Goal: Use online tool/utility: Utilize a website feature to perform a specific function

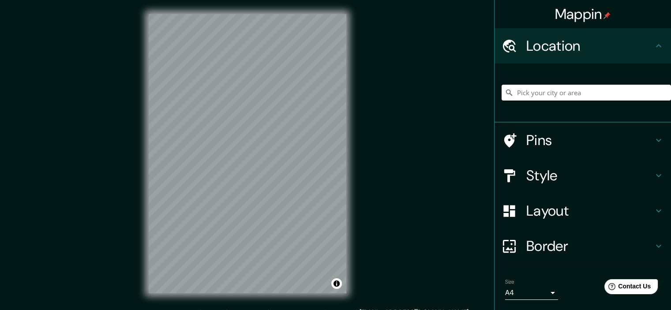
click at [568, 89] on input "Pick your city or area" at bounding box center [586, 93] width 169 height 16
click at [568, 89] on input "Elige tu ciudad o zona" at bounding box center [586, 93] width 169 height 16
type input ","
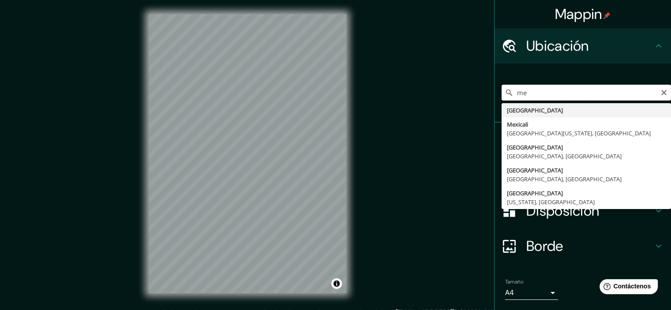
type input "m"
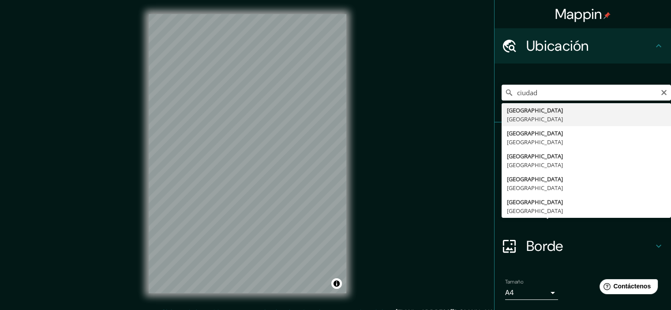
type input "[GEOGRAPHIC_DATA], [GEOGRAPHIC_DATA]"
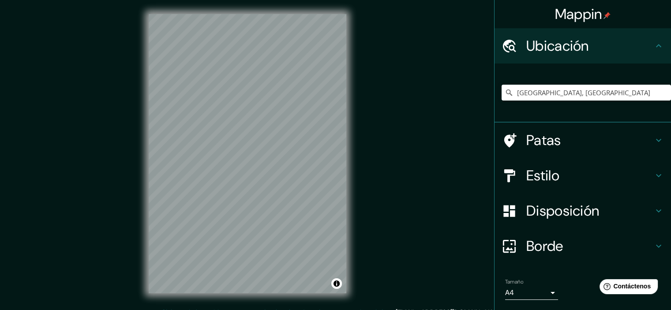
click at [551, 180] on font "Estilo" at bounding box center [542, 175] width 33 height 19
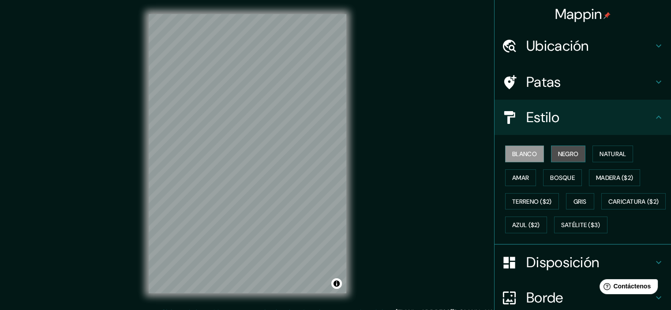
click at [559, 156] on font "Negro" at bounding box center [568, 154] width 21 height 8
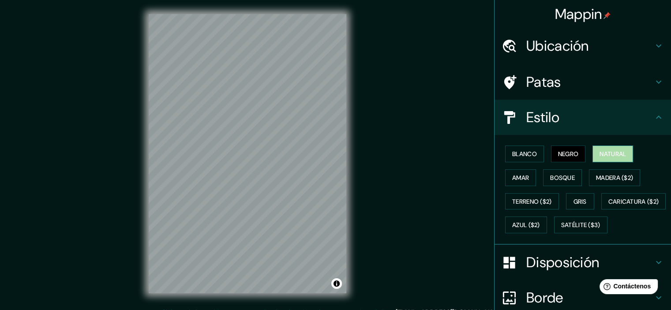
click at [611, 155] on font "Natural" at bounding box center [612, 154] width 26 height 8
click at [555, 77] on h4 "Patas" at bounding box center [589, 82] width 127 height 18
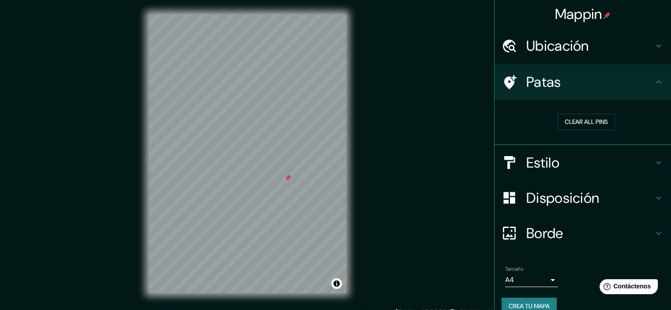
click at [551, 199] on font "Disposición" at bounding box center [562, 198] width 73 height 19
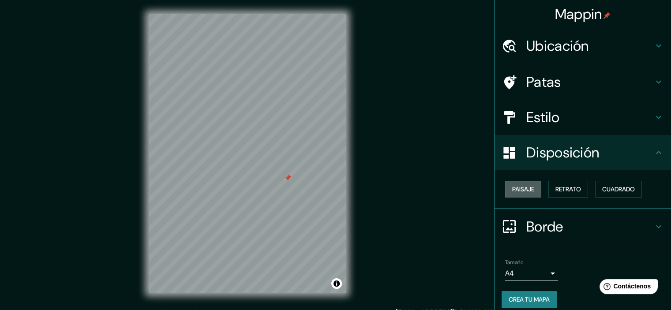
click at [516, 185] on font "Paisaje" at bounding box center [523, 189] width 22 height 8
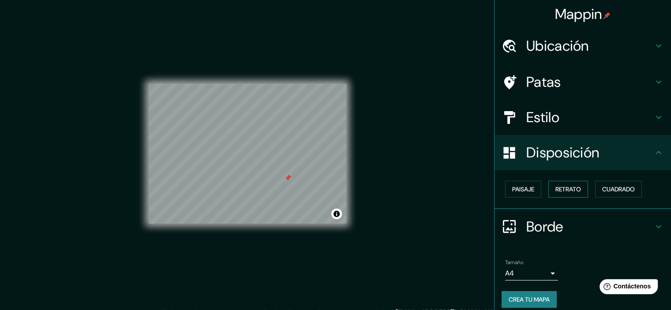
click at [558, 190] on font "Retrato" at bounding box center [568, 189] width 26 height 8
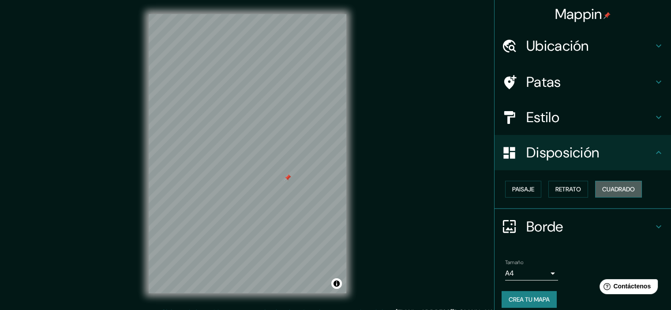
click at [605, 187] on font "Cuadrado" at bounding box center [618, 189] width 33 height 8
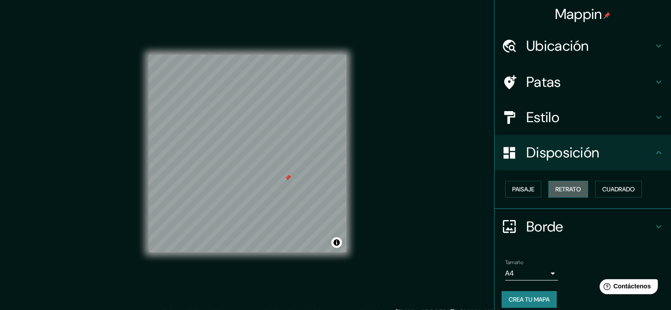
click at [561, 188] on font "Retrato" at bounding box center [568, 189] width 26 height 8
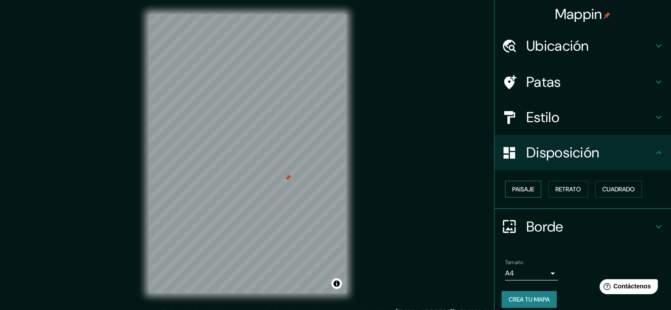
click at [521, 187] on font "Paisaje" at bounding box center [523, 189] width 22 height 8
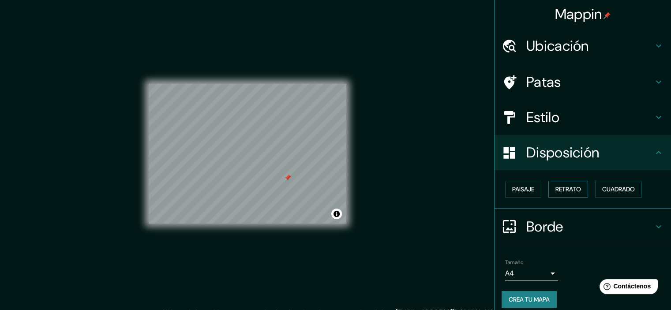
click at [567, 187] on font "Retrato" at bounding box center [568, 189] width 26 height 8
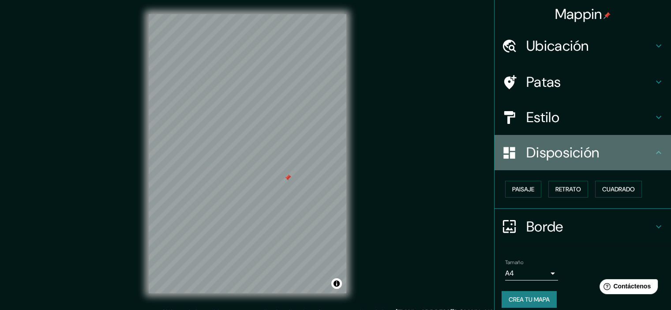
click at [546, 158] on font "Disposición" at bounding box center [562, 152] width 73 height 19
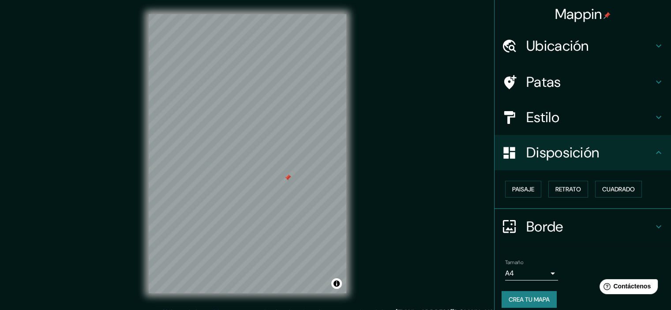
click at [542, 119] on font "Estilo" at bounding box center [542, 117] width 33 height 19
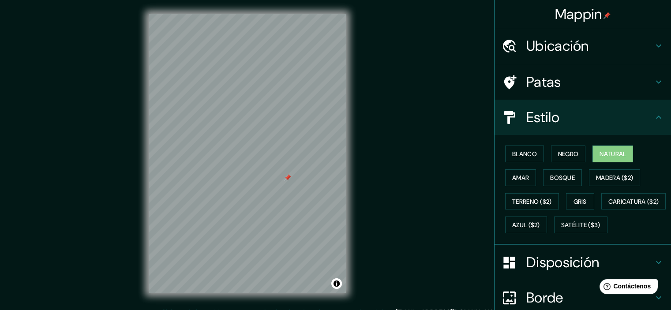
click at [542, 119] on font "Estilo" at bounding box center [542, 117] width 33 height 19
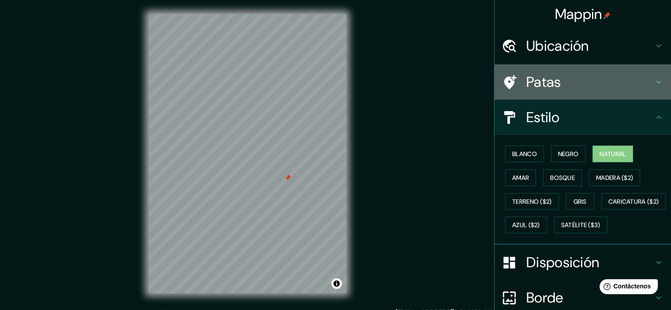
click at [543, 84] on font "Patas" at bounding box center [543, 82] width 35 height 19
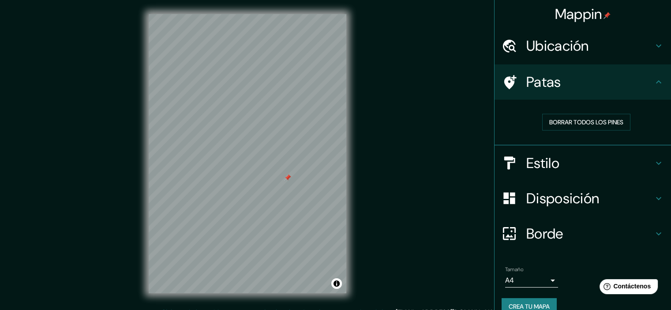
click at [543, 84] on font "Patas" at bounding box center [543, 82] width 35 height 19
click at [556, 47] on font "Ubicación" at bounding box center [557, 46] width 63 height 19
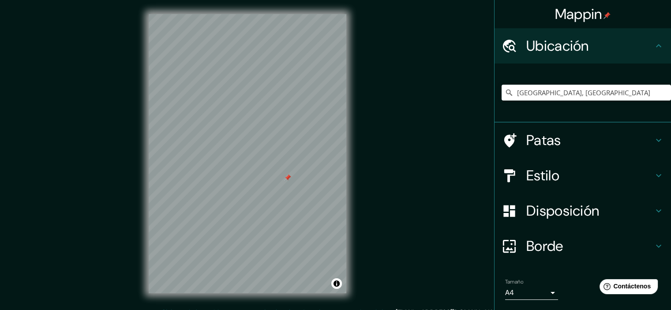
click at [556, 47] on font "Ubicación" at bounding box center [557, 46] width 63 height 19
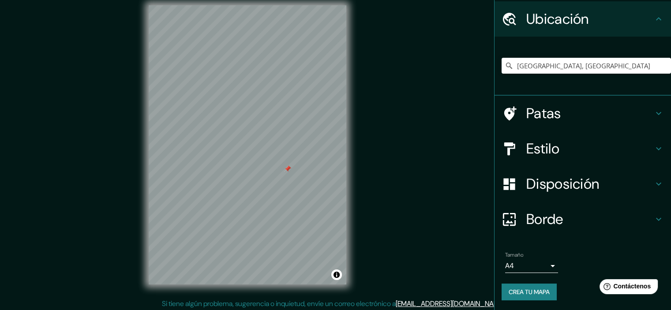
scroll to position [11, 0]
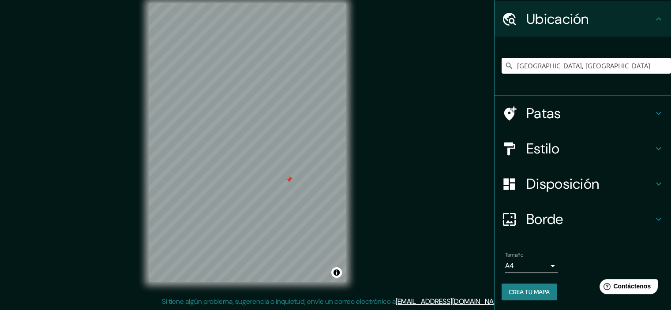
click at [535, 148] on font "Estilo" at bounding box center [542, 148] width 33 height 19
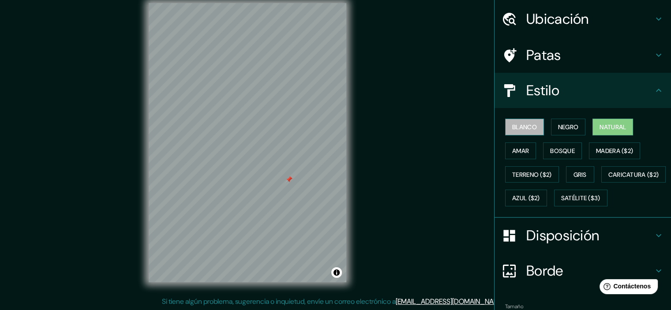
click at [519, 128] on font "Blanco" at bounding box center [524, 127] width 25 height 8
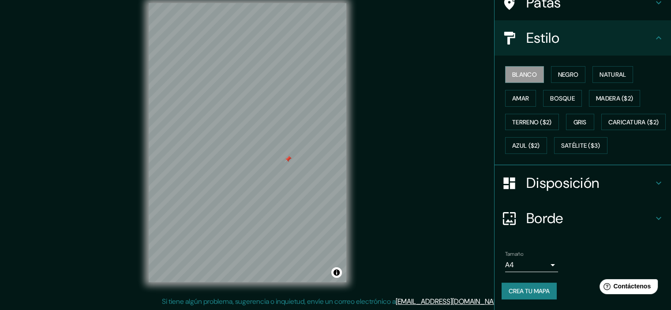
scroll to position [101, 0]
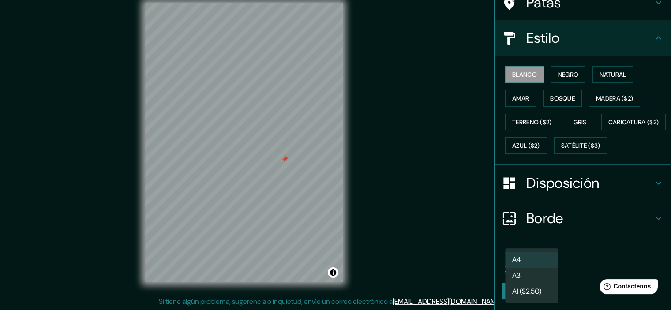
click at [522, 267] on body "Mappin Ubicación [GEOGRAPHIC_DATA], [GEOGRAPHIC_DATA] Patas Estilo Blanco Negro…" at bounding box center [335, 144] width 671 height 310
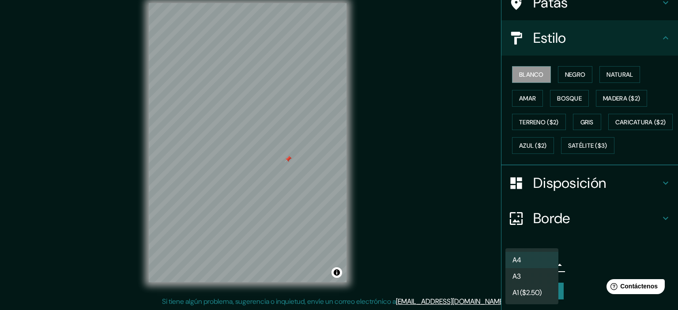
click at [527, 278] on li "A3" at bounding box center [531, 276] width 53 height 16
type input "a4"
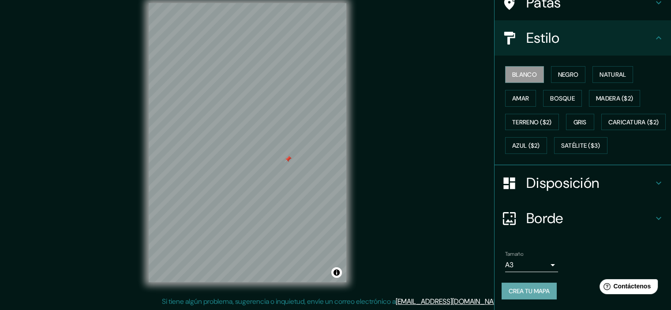
click at [509, 294] on font "Crea tu mapa" at bounding box center [529, 291] width 41 height 8
click at [522, 289] on font "Crea tu mapa" at bounding box center [529, 291] width 41 height 8
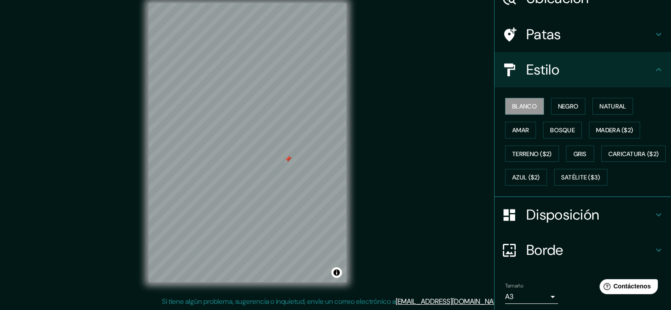
scroll to position [0, 0]
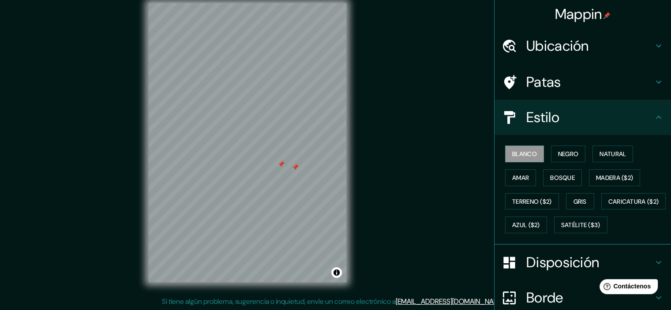
click at [547, 78] on font "Patas" at bounding box center [543, 82] width 35 height 19
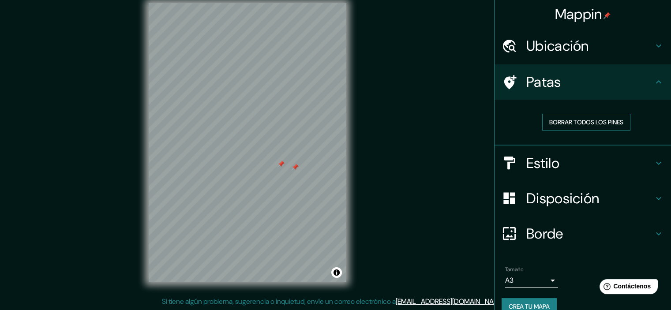
click at [562, 122] on font "Borrar todos los pines" at bounding box center [586, 122] width 74 height 8
click at [542, 81] on font "Patas" at bounding box center [543, 82] width 35 height 19
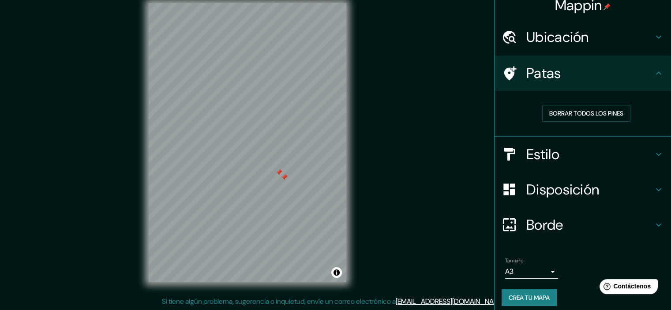
scroll to position [14, 0]
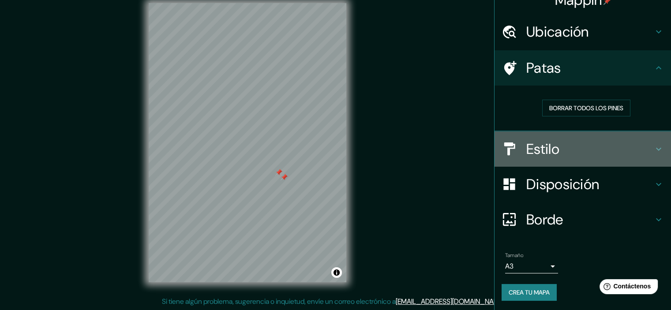
click at [543, 151] on font "Estilo" at bounding box center [542, 149] width 33 height 19
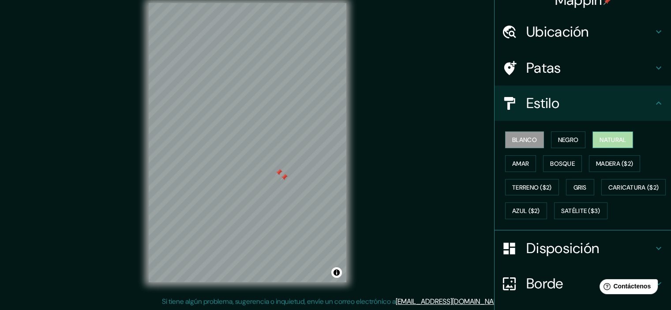
click at [599, 137] on font "Natural" at bounding box center [612, 140] width 26 height 8
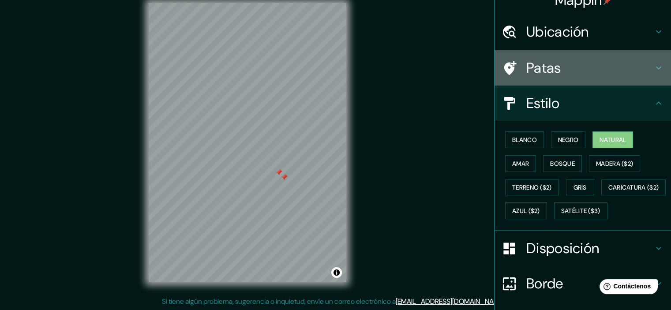
click at [564, 60] on h4 "Patas" at bounding box center [589, 68] width 127 height 18
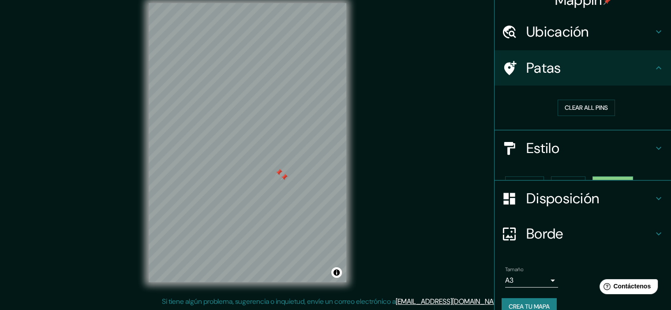
scroll to position [14, 0]
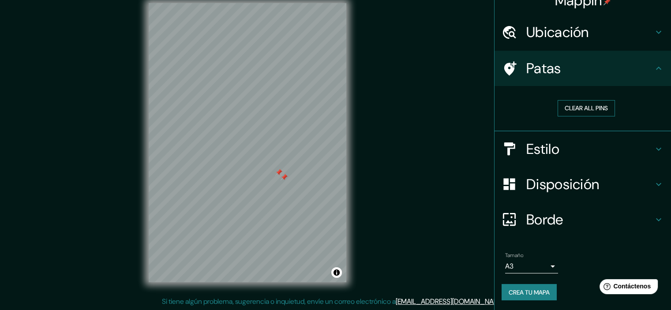
click at [559, 105] on button "Clear all pins" at bounding box center [586, 108] width 57 height 16
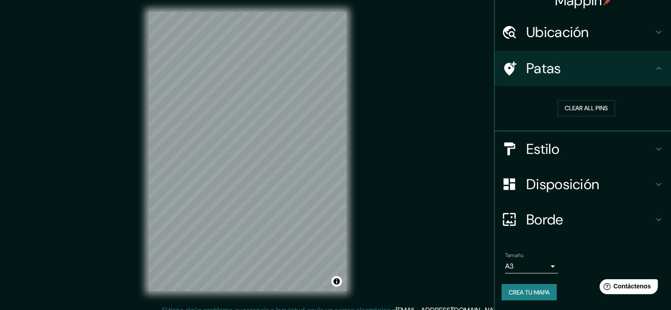
scroll to position [0, 0]
